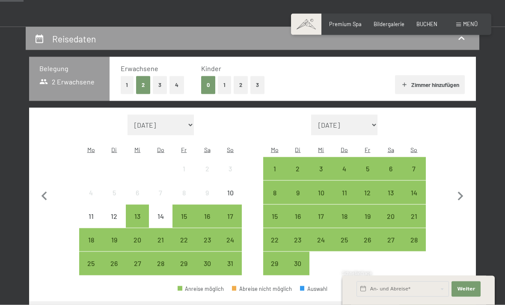
scroll to position [137, 0]
click at [418, 189] on div "14" at bounding box center [413, 199] width 21 height 21
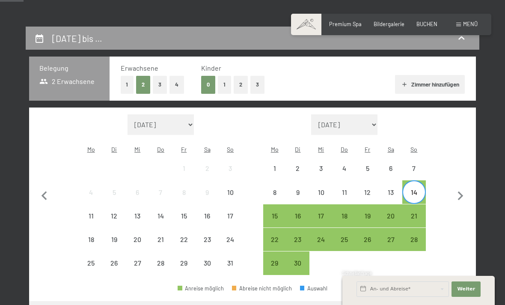
click at [418, 212] on div "21" at bounding box center [413, 222] width 21 height 21
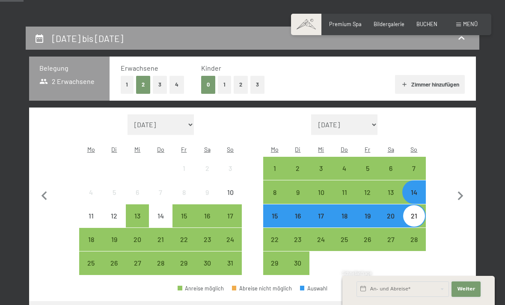
click at [468, 292] on span "Weiter" at bounding box center [466, 288] width 18 height 7
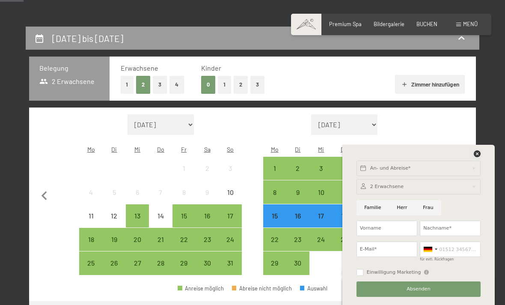
click at [478, 157] on icon at bounding box center [477, 153] width 7 height 7
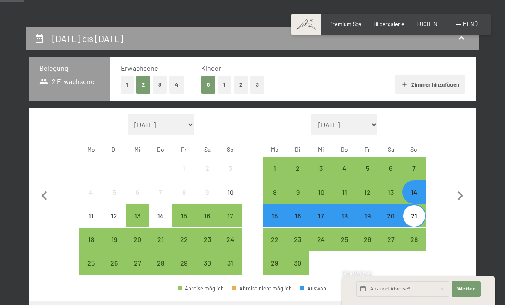
click at [425, 21] on div "Buchen Anfragen Premium Spa Bildergalerie BUCHEN Menü DE IT EN Gutschein Bilder…" at bounding box center [391, 25] width 173 height 8
click at [427, 27] on div "Premium Spa Bildergalerie BUCHEN" at bounding box center [377, 25] width 145 height 8
click at [476, 223] on div "Belegung 2 Erwachsene Erwachsene 1 2 3 4 Kinder 0 1 2 3 Zimmer hinzufügen Monat…" at bounding box center [252, 188] width 453 height 265
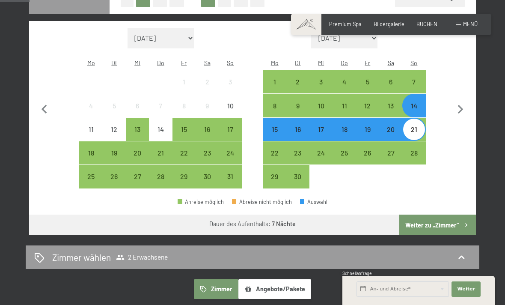
click at [441, 221] on button "Weiter zu „Zimmer“" at bounding box center [437, 224] width 77 height 21
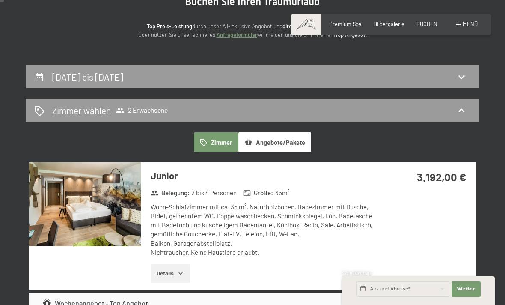
scroll to position [0, 0]
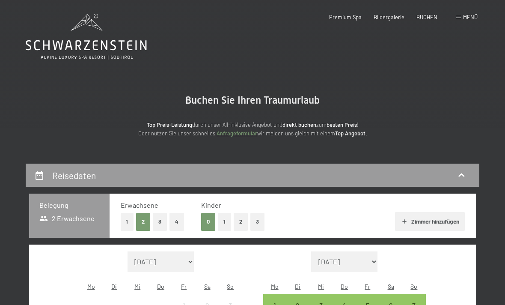
click at [332, 210] on div "Erwachsene 1 2 3 4 Kinder 0 1 2 3 Zimmer hinzufügen" at bounding box center [293, 215] width 344 height 30
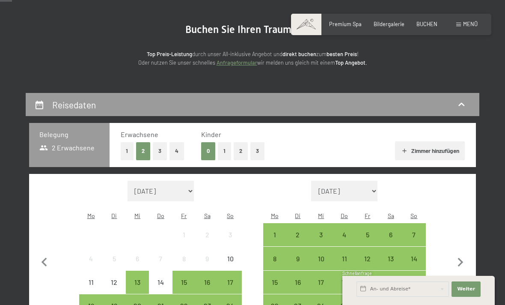
scroll to position [71, 0]
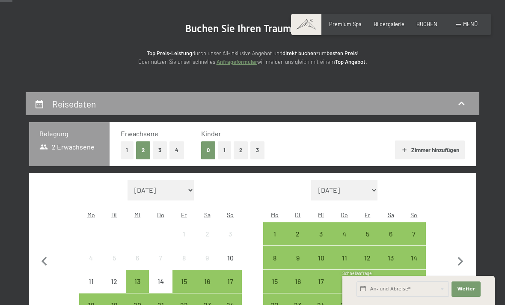
click at [416, 254] on div "14" at bounding box center [413, 264] width 21 height 21
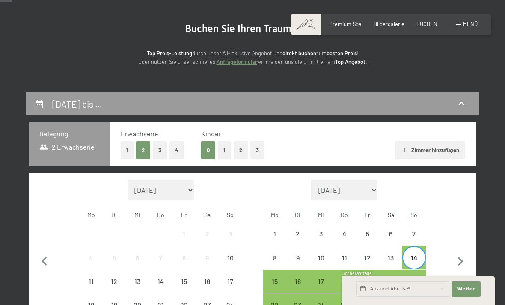
click at [413, 278] on div "21" at bounding box center [413, 288] width 21 height 21
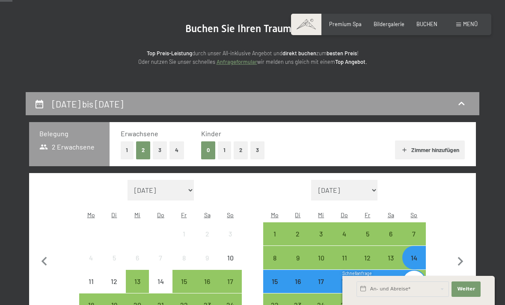
click at [378, 278] on div "19" at bounding box center [367, 288] width 21 height 21
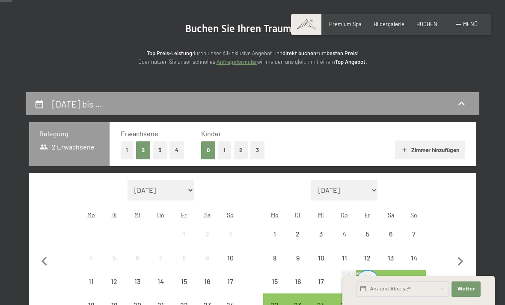
click at [419, 254] on div "14" at bounding box center [413, 264] width 21 height 21
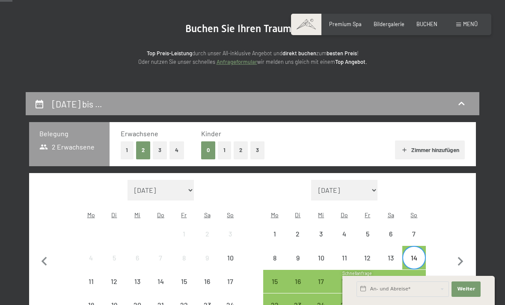
click at [347, 278] on div "18" at bounding box center [343, 288] width 21 height 21
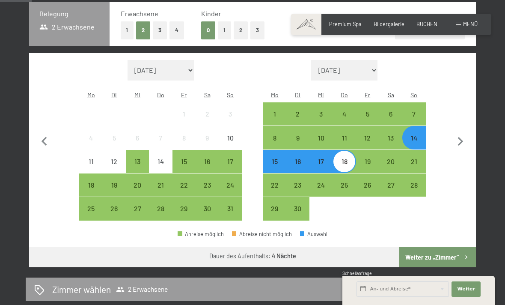
scroll to position [251, 0]
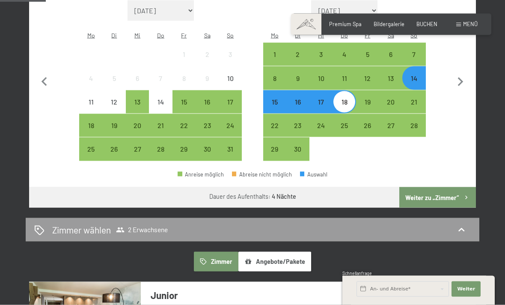
click at [444, 187] on button "Weiter zu „Zimmer“" at bounding box center [437, 197] width 77 height 21
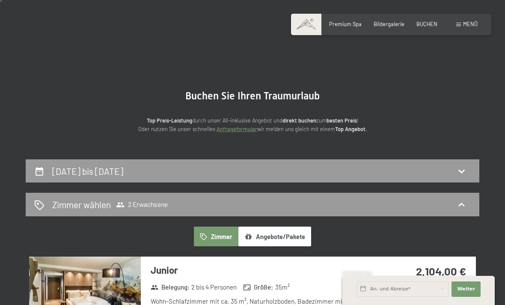
scroll to position [0, 0]
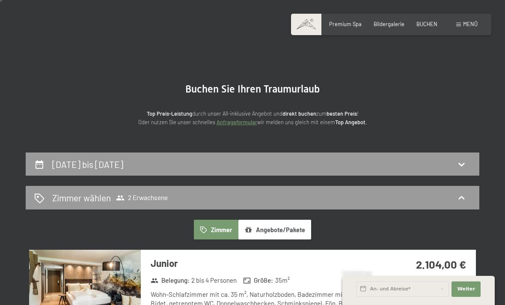
click at [204, 169] on div "14. September bis 18. September 2025" at bounding box center [252, 164] width 436 height 12
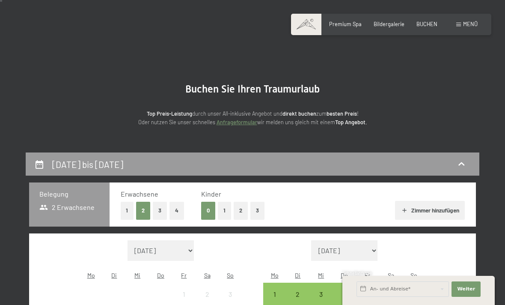
scroll to position [163, 0]
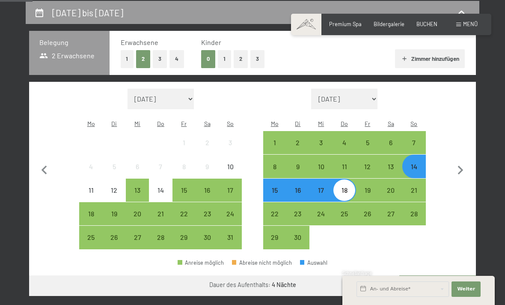
click at [416, 163] on div "14" at bounding box center [413, 173] width 21 height 21
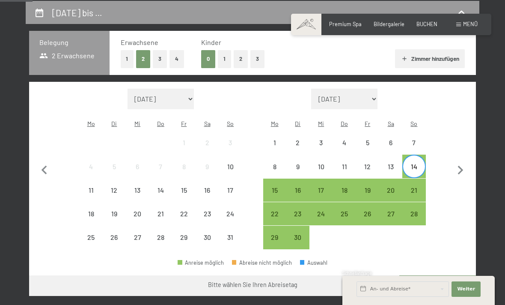
click at [418, 187] on div "21" at bounding box center [413, 197] width 21 height 21
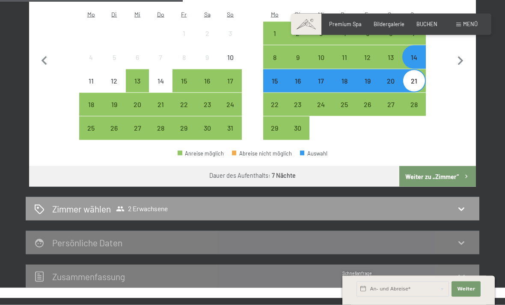
click at [440, 167] on button "Weiter zu „Zimmer“" at bounding box center [437, 176] width 77 height 21
